Goal: Information Seeking & Learning: Learn about a topic

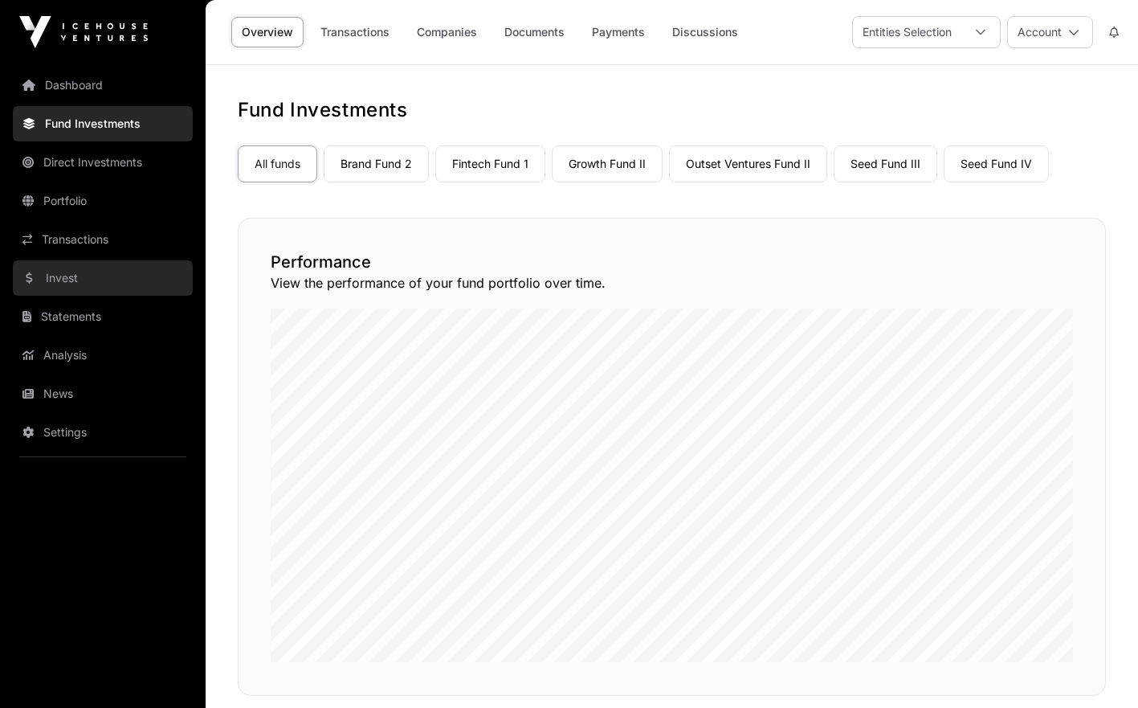
click at [88, 281] on link "Invest" at bounding box center [103, 277] width 180 height 35
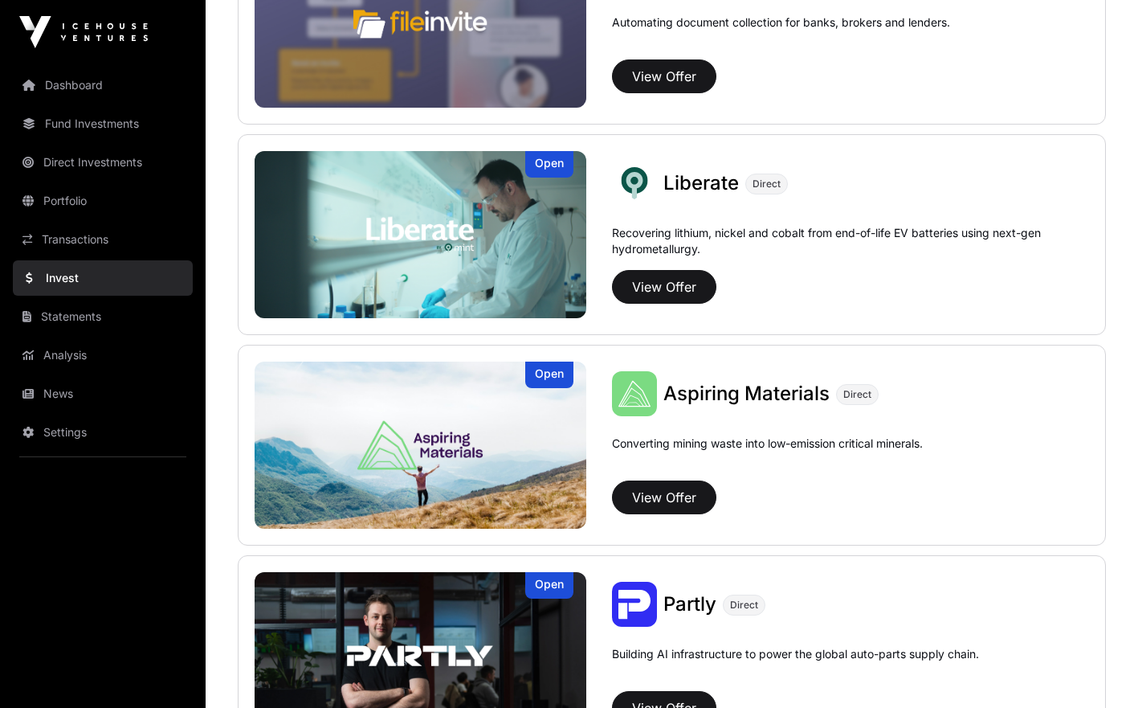
scroll to position [1144, 0]
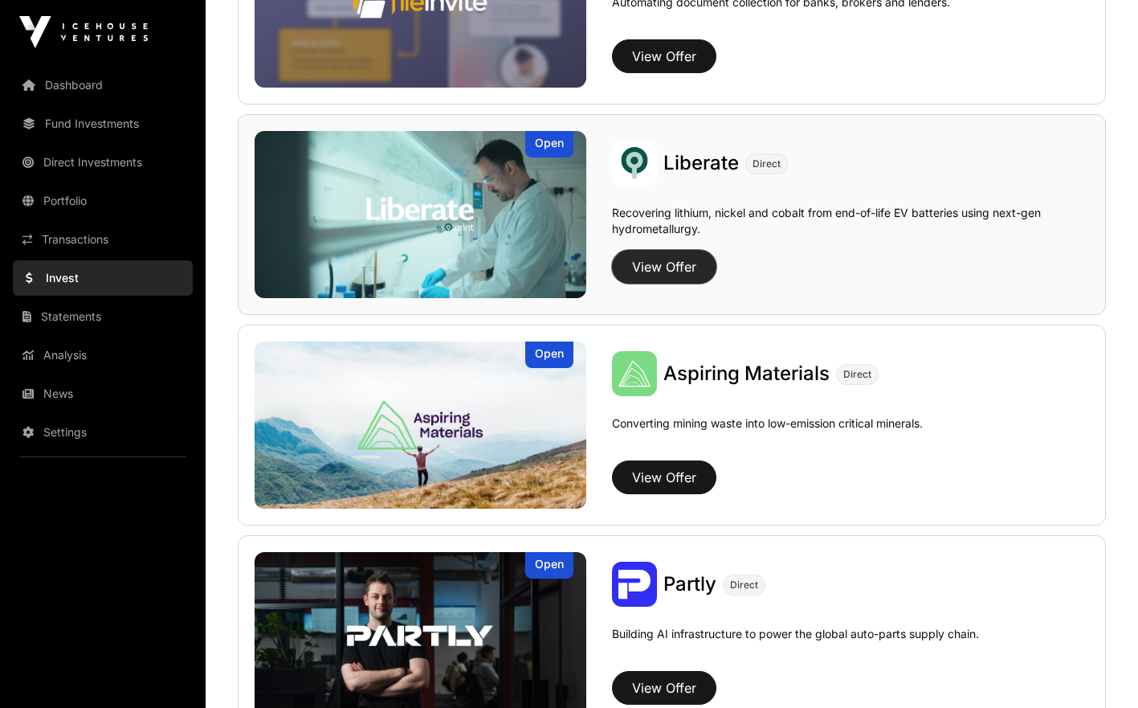
click at [678, 269] on button "View Offer" at bounding box center [664, 267] width 104 height 34
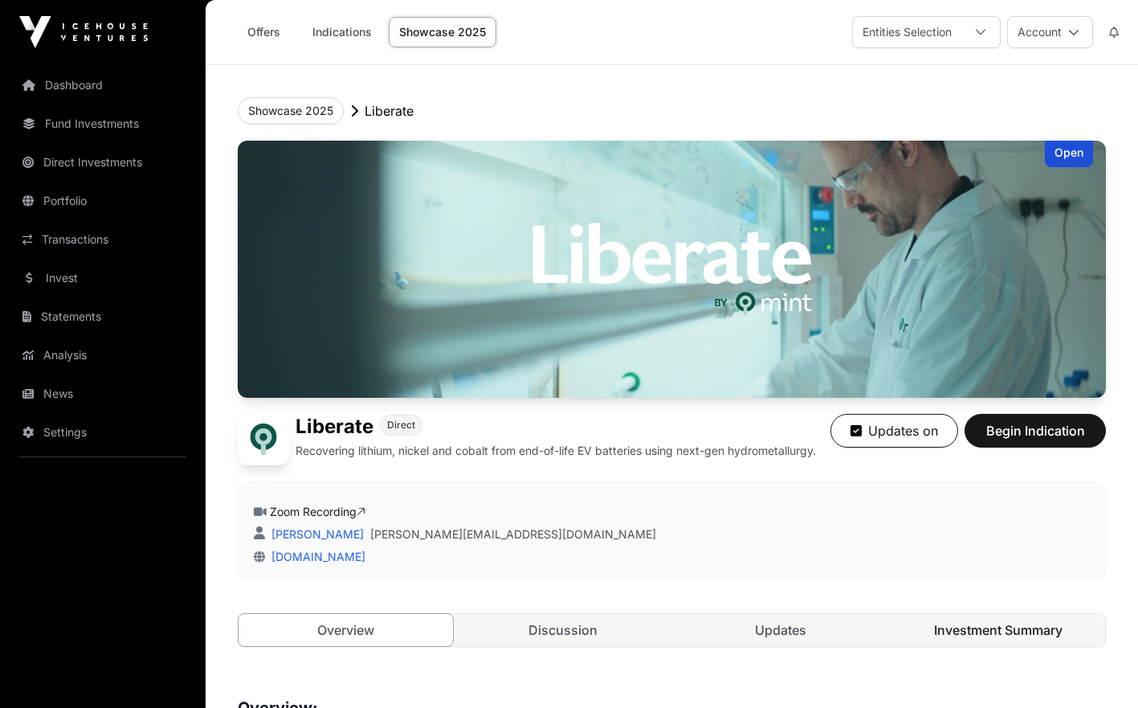
click at [949, 626] on link "Investment Summary" at bounding box center [998, 630] width 214 height 32
click at [598, 628] on link "Discussion" at bounding box center [563, 630] width 214 height 32
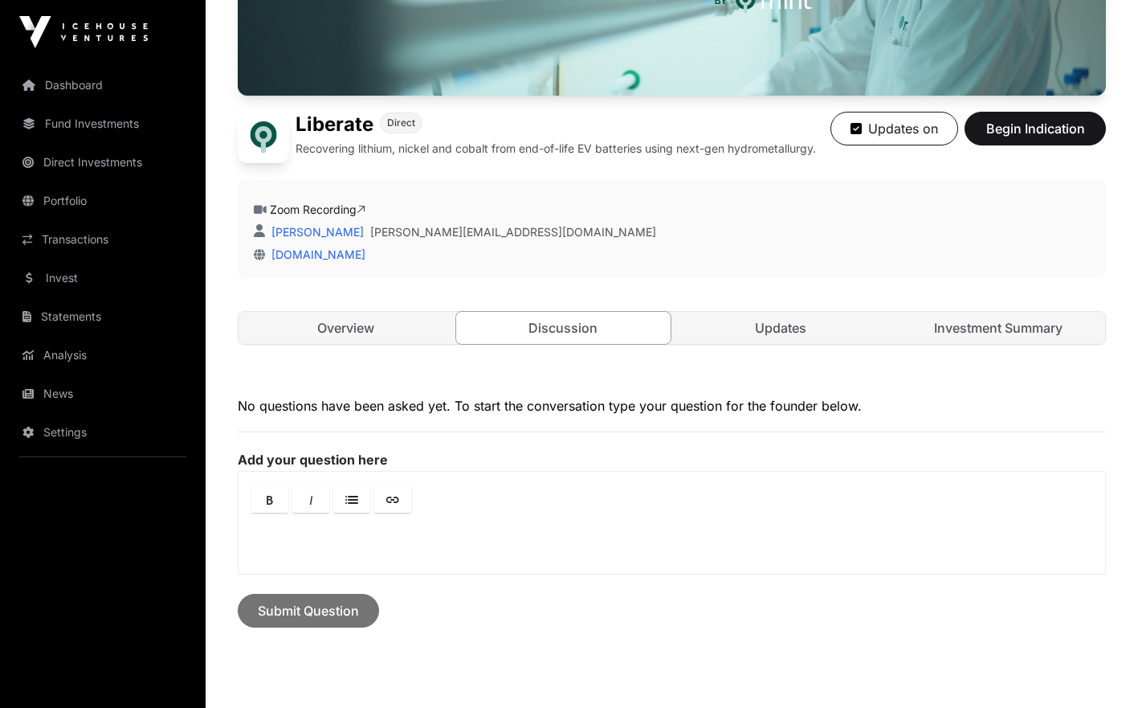
scroll to position [312, 0]
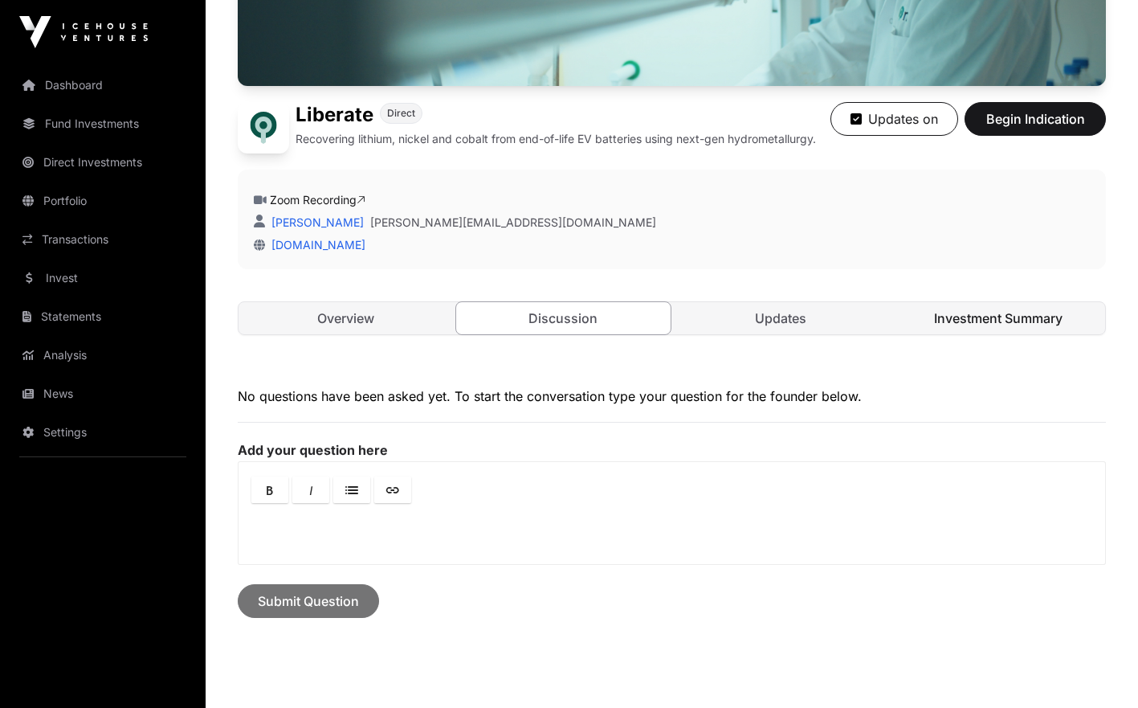
click at [977, 321] on link "Investment Summary" at bounding box center [998, 318] width 214 height 32
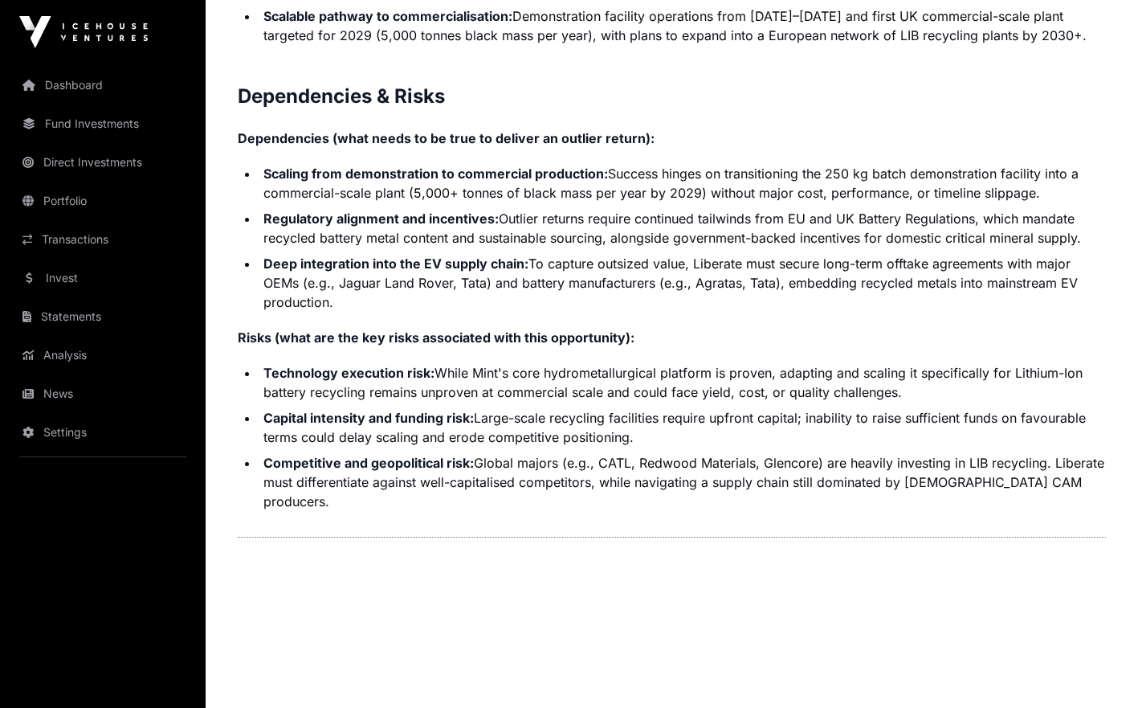
scroll to position [3596, 0]
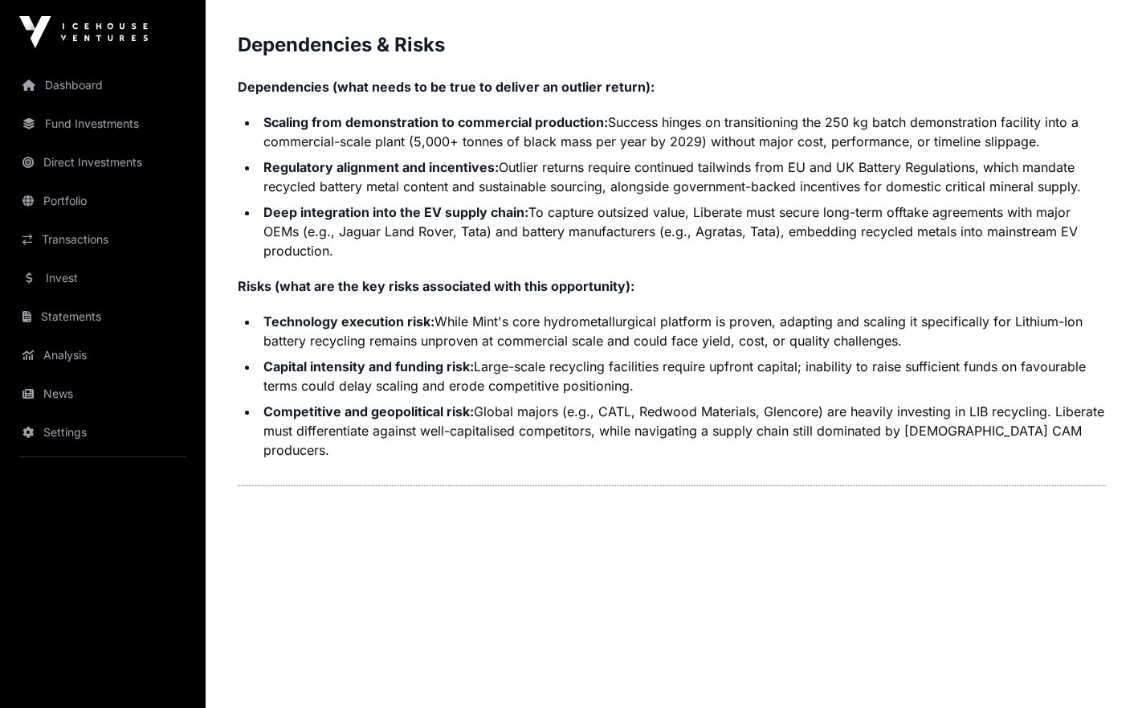
drag, startPoint x: 236, startPoint y: 284, endPoint x: 458, endPoint y: 711, distance: 480.6
copy p "Contents Introduction Round Overview Company Overview Metrics & Milestones High…"
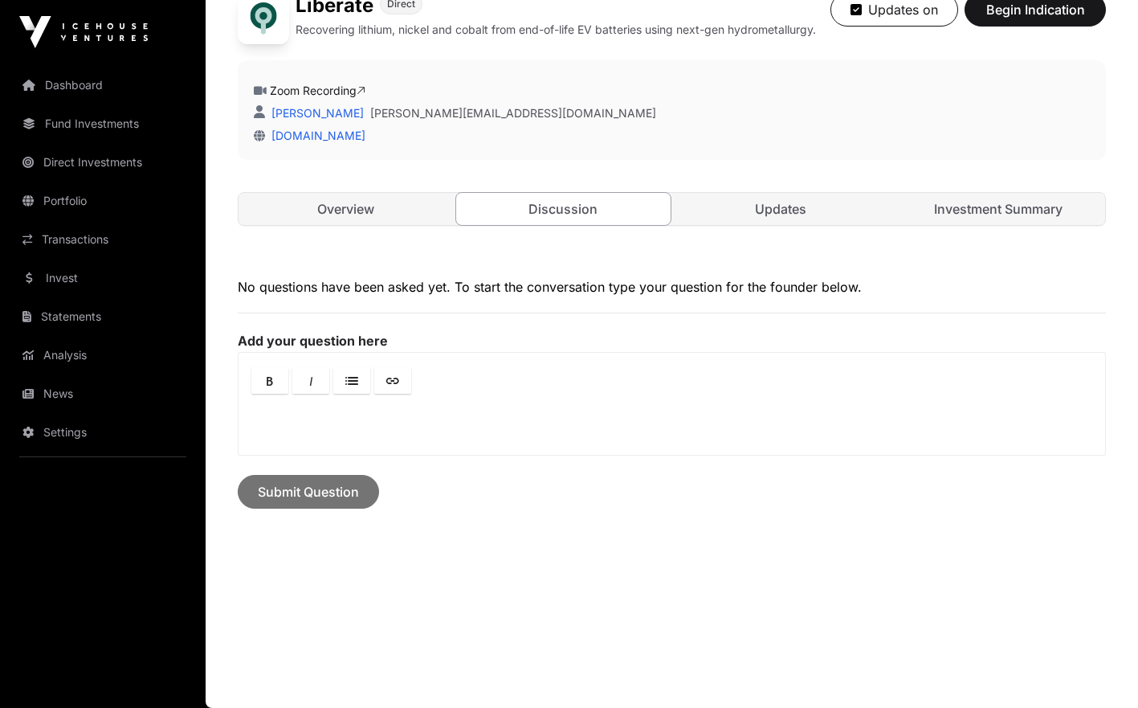
scroll to position [312, 0]
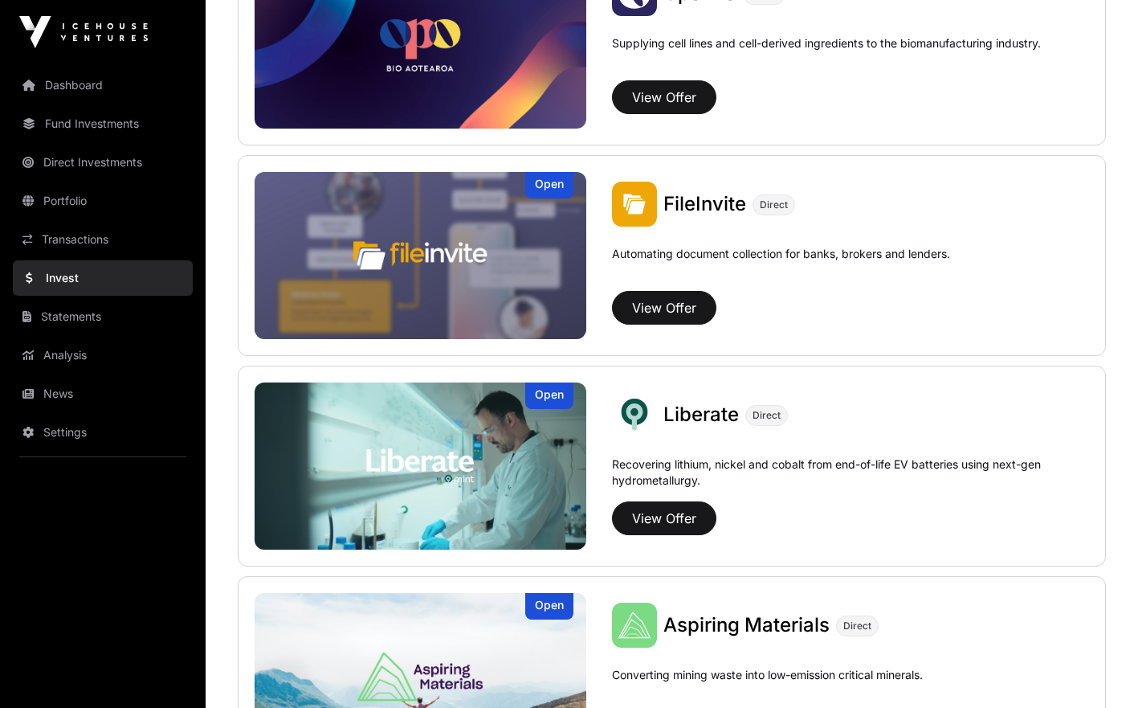
scroll to position [888, 0]
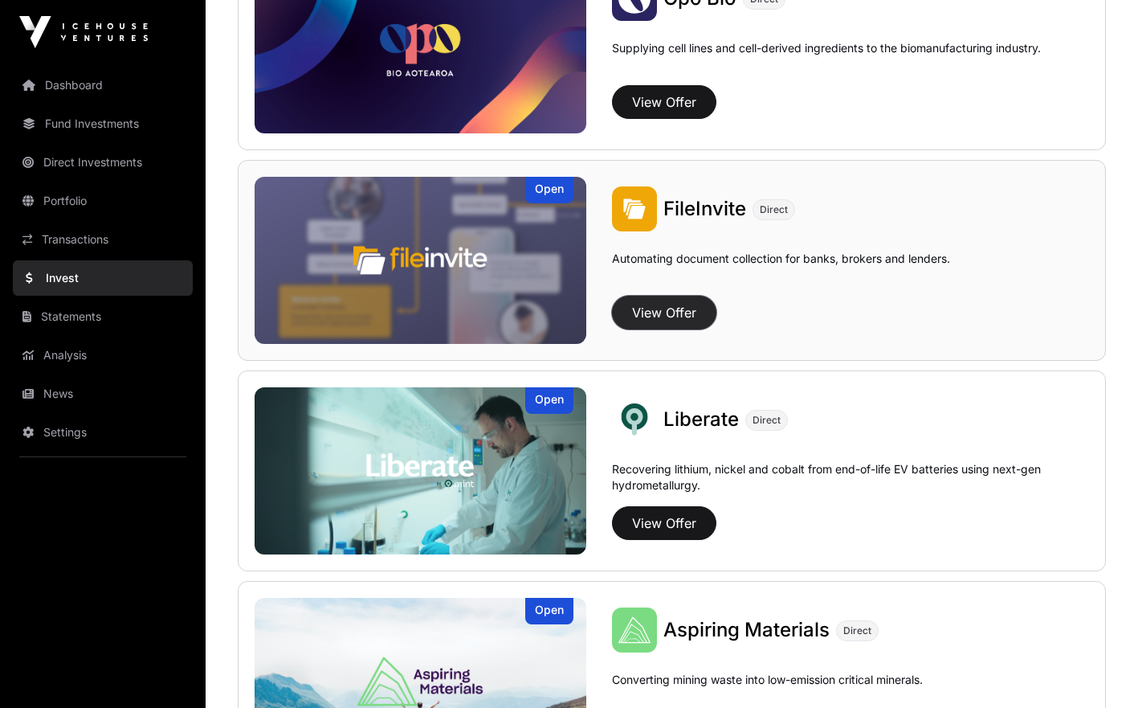
click at [651, 320] on button "View Offer" at bounding box center [664, 313] width 104 height 34
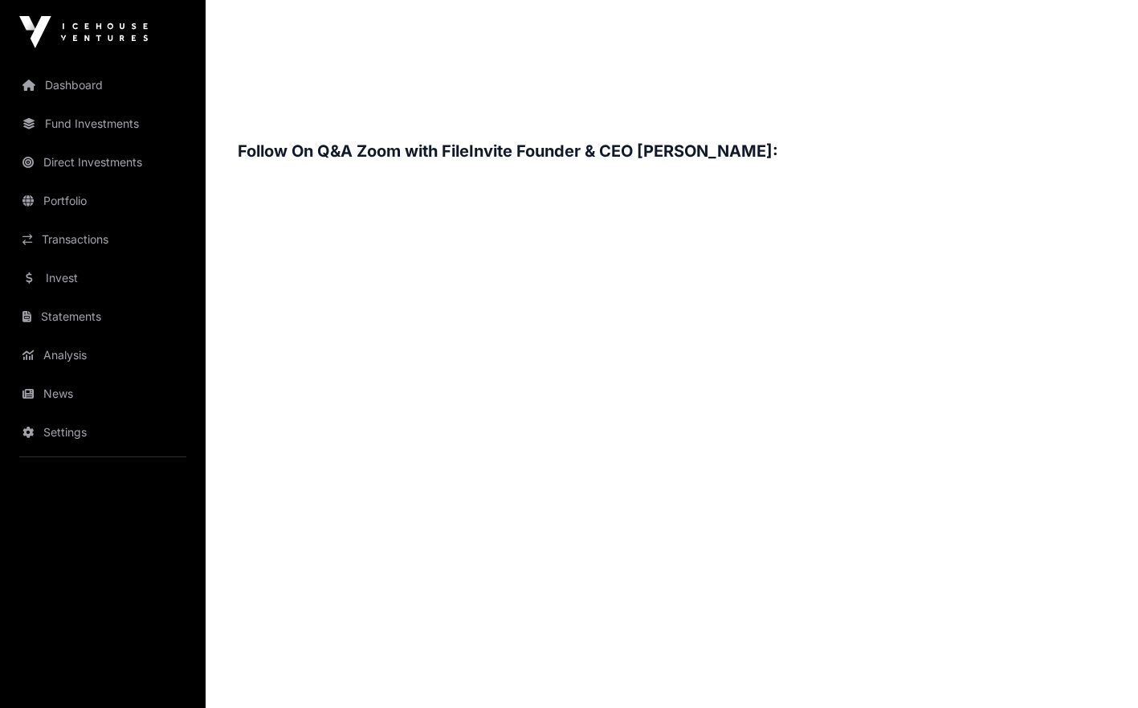
scroll to position [2195, 0]
